Goal: Information Seeking & Learning: Compare options

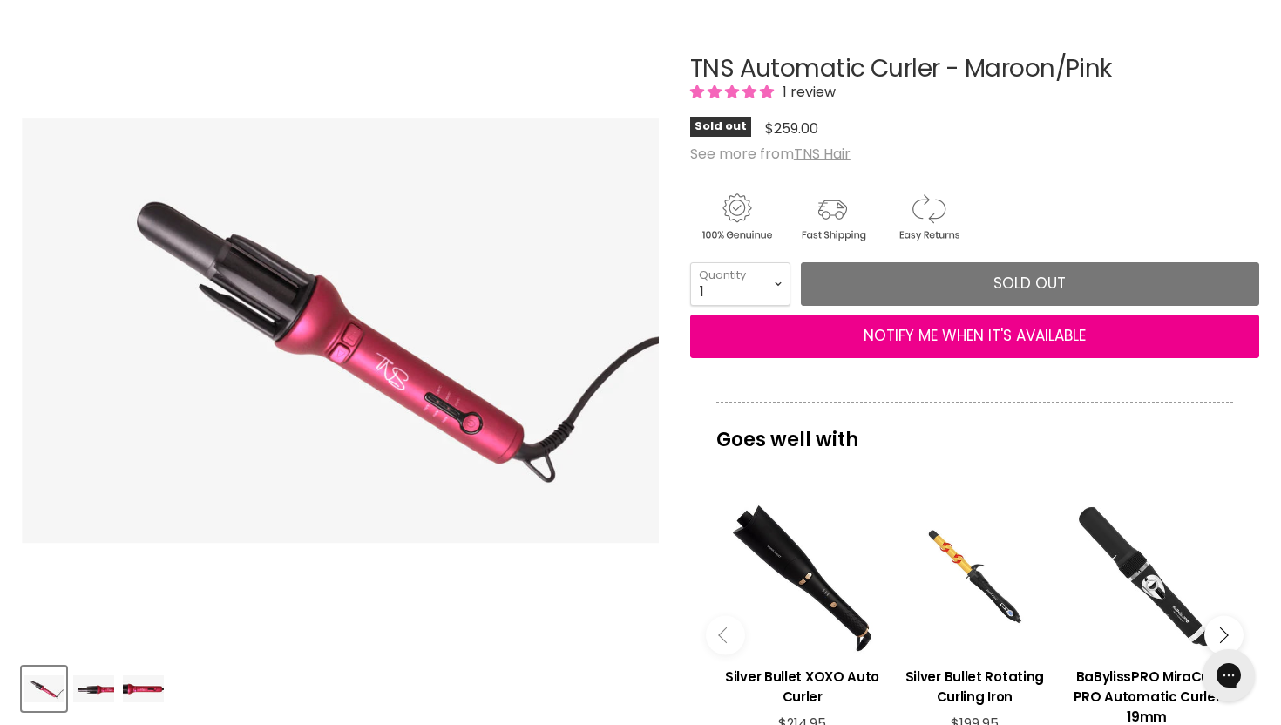
scroll to position [182, 0]
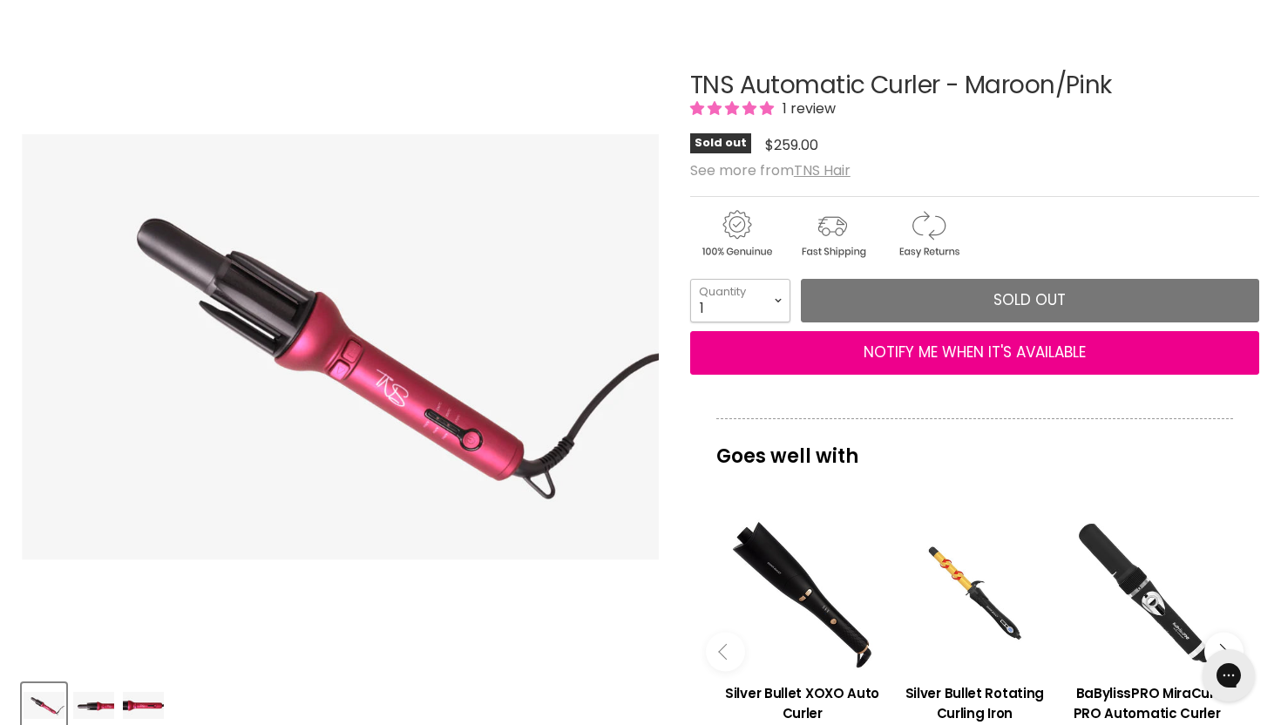
click at [776, 297] on select "1 2 3 4 5 6 7 8 9 10+" at bounding box center [740, 301] width 100 height 44
select select "2"
click at [690, 279] on select "1 2 3 4 5 6 7 8 9 10+" at bounding box center [740, 301] width 100 height 44
type input "2"
click at [769, 299] on select "1 2 3 4 5 6 7 8 9 10+" at bounding box center [740, 301] width 100 height 44
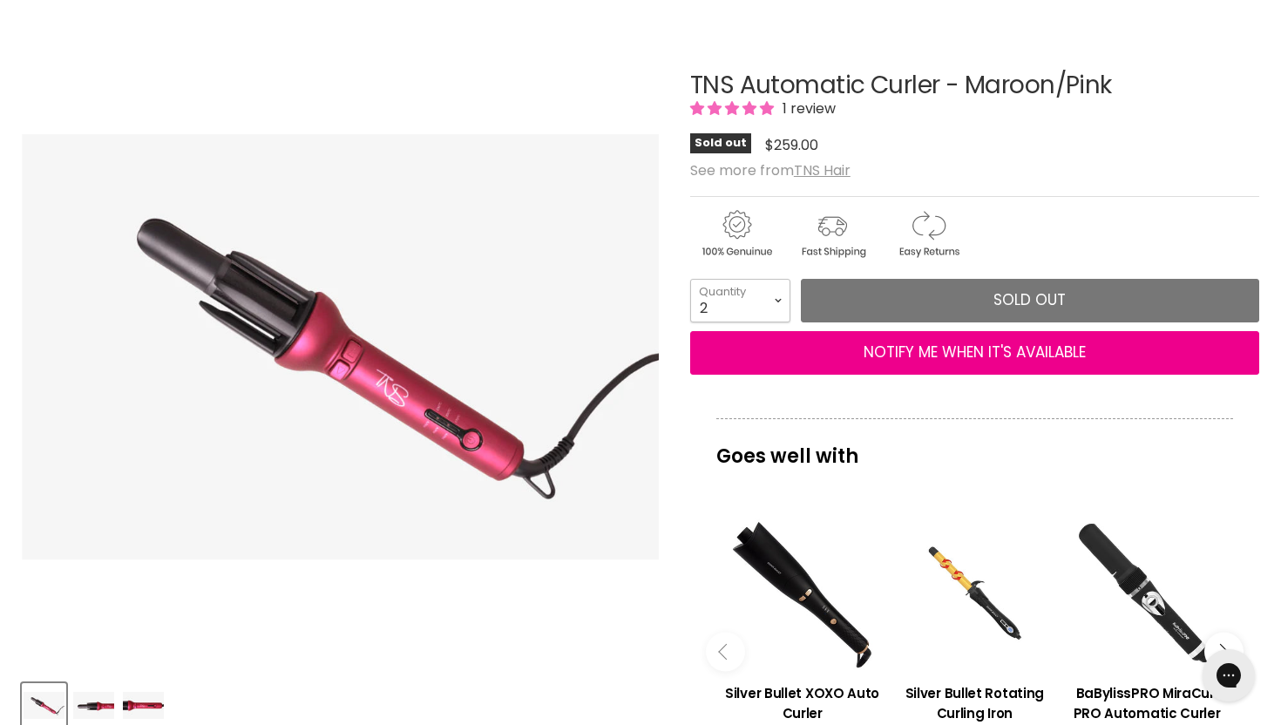
select select "1"
click at [690, 279] on select "1 2 3 4 5 6 7 8 9 10+" at bounding box center [740, 301] width 100 height 44
type input "1"
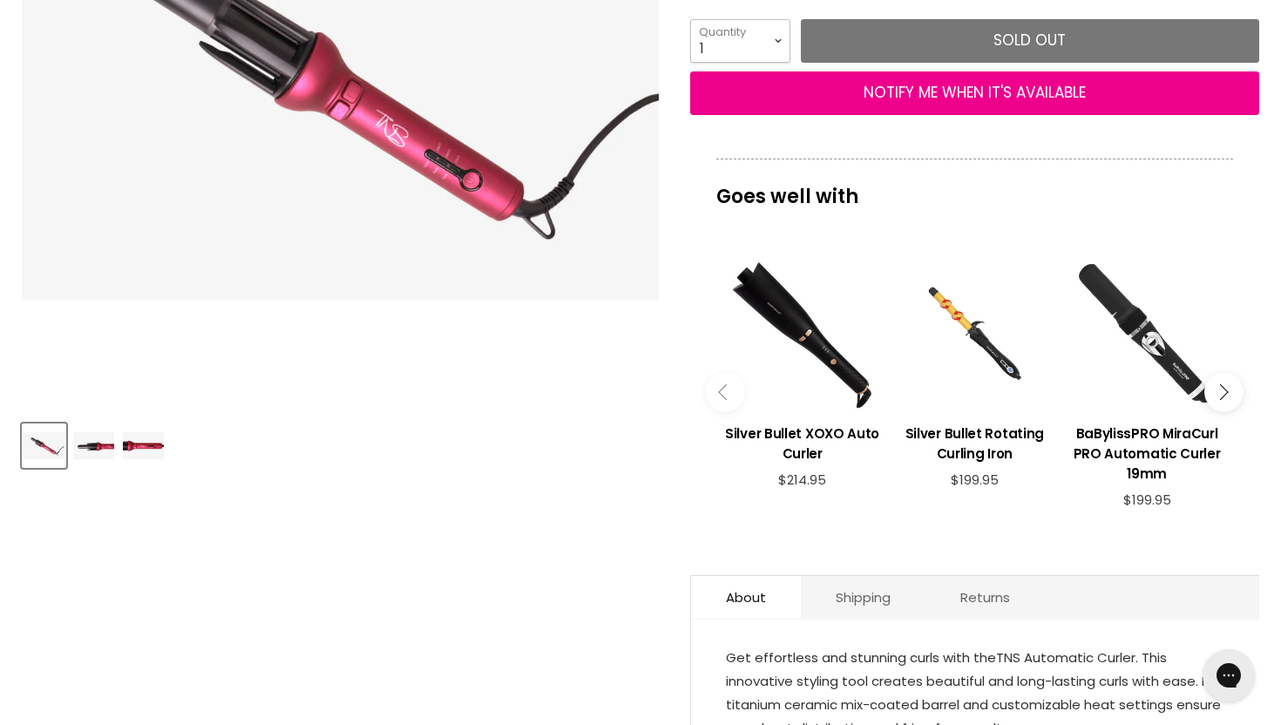
scroll to position [444, 0]
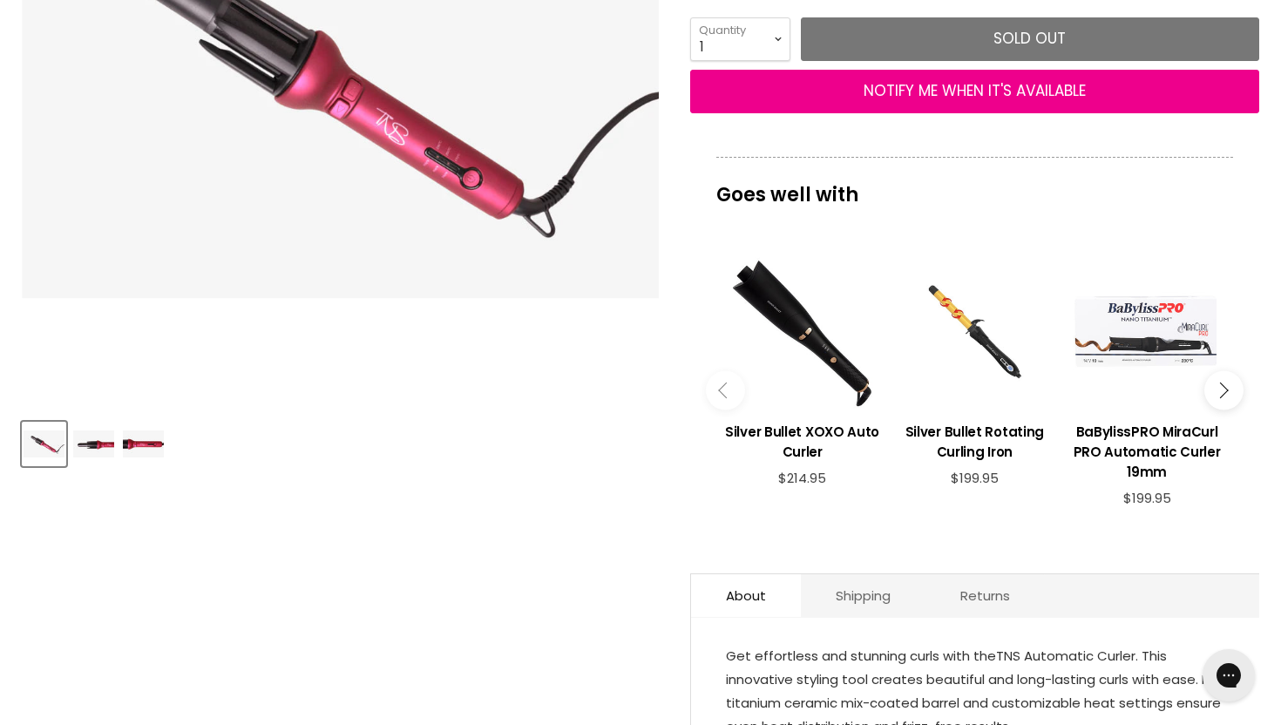
click at [1180, 323] on div "Main content" at bounding box center [1147, 331] width 155 height 155
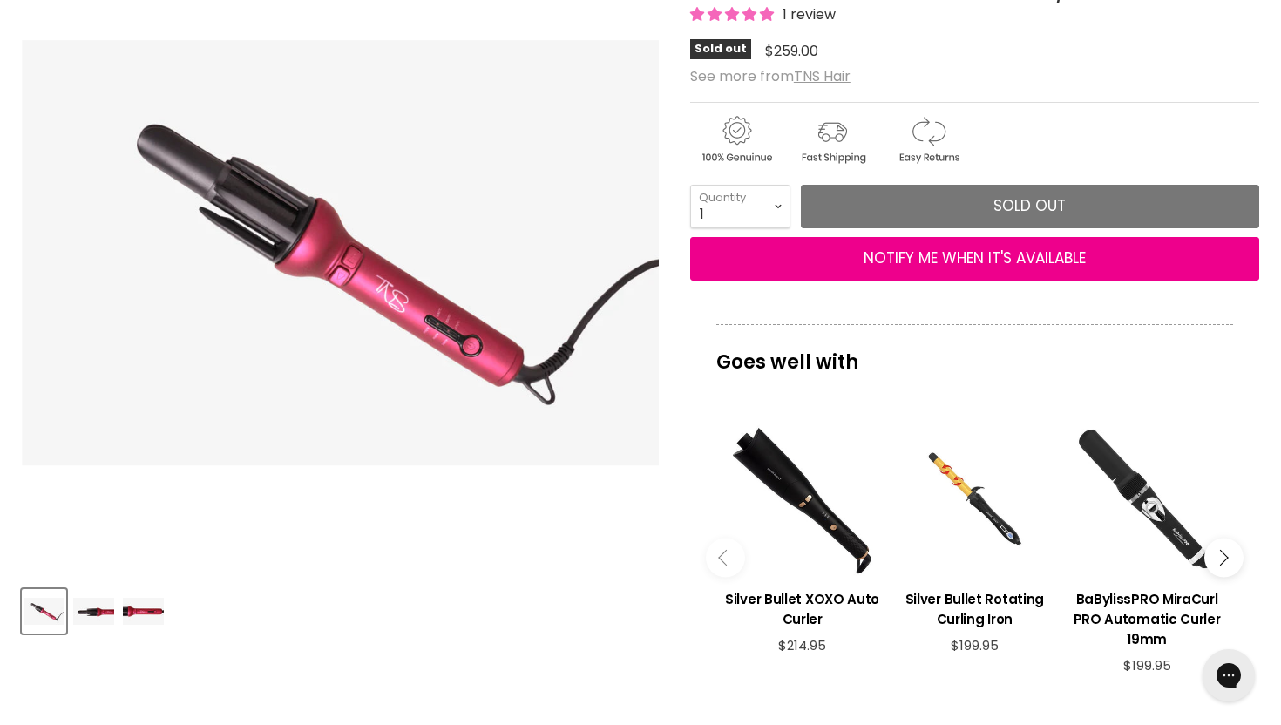
scroll to position [299, 0]
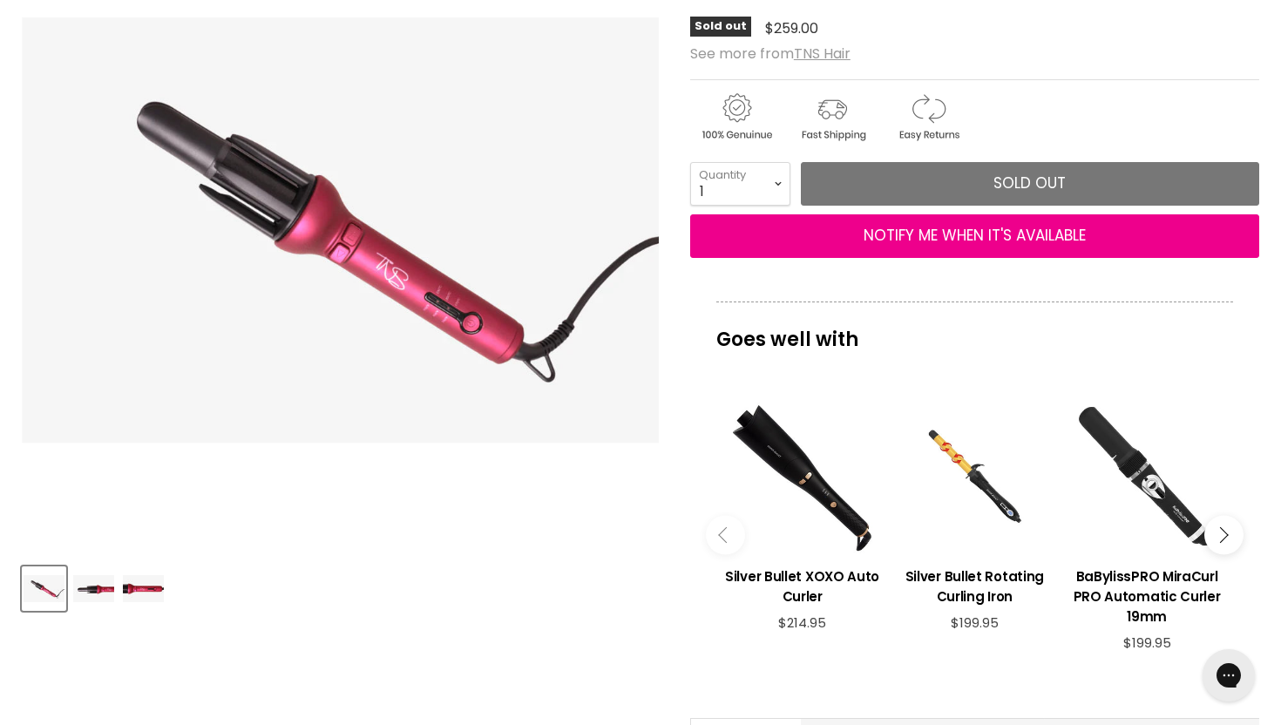
click at [103, 592] on img "Product thumbnails" at bounding box center [93, 589] width 41 height 28
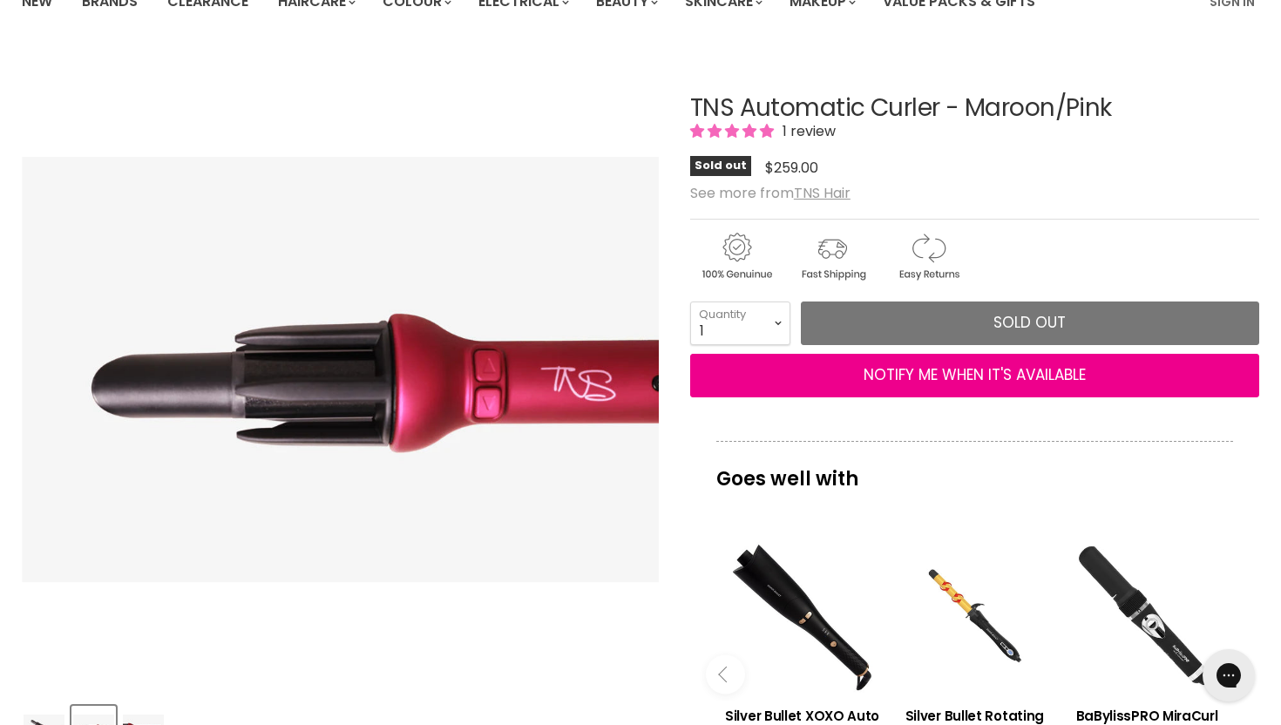
scroll to position [164, 0]
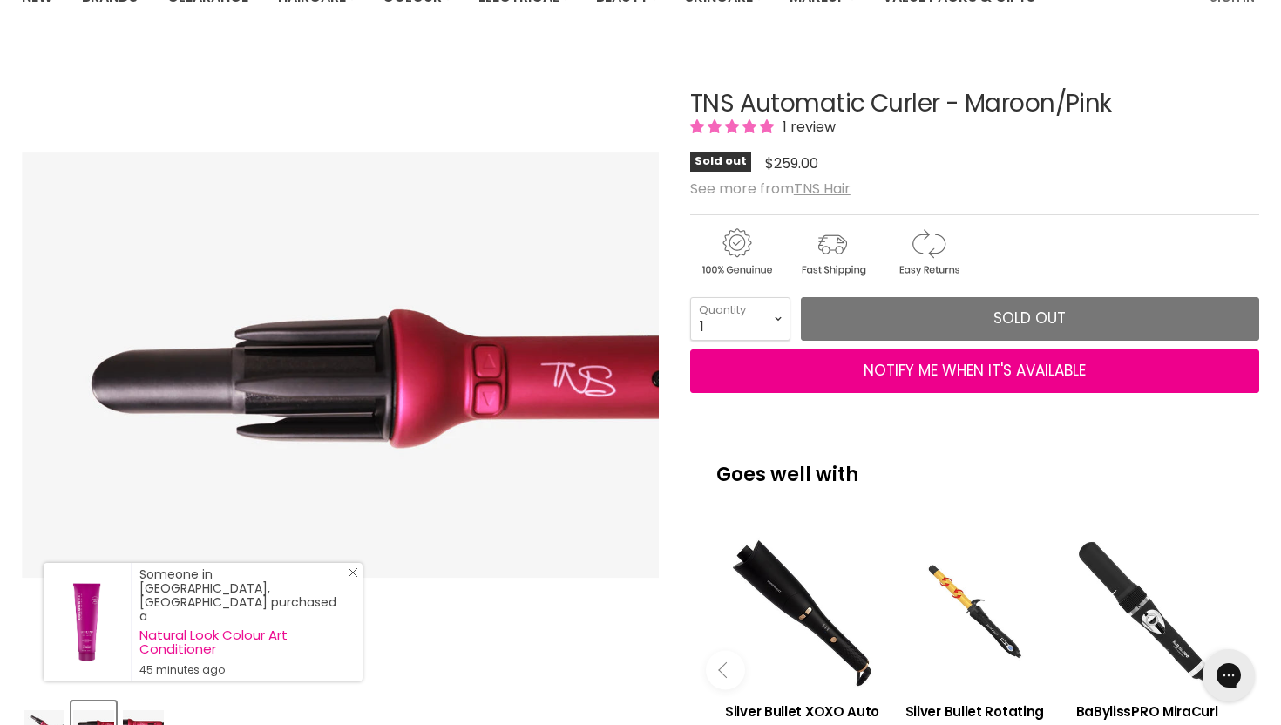
click at [351, 578] on icon "Close Icon" at bounding box center [353, 572] width 10 height 10
